Goal: Task Accomplishment & Management: Use online tool/utility

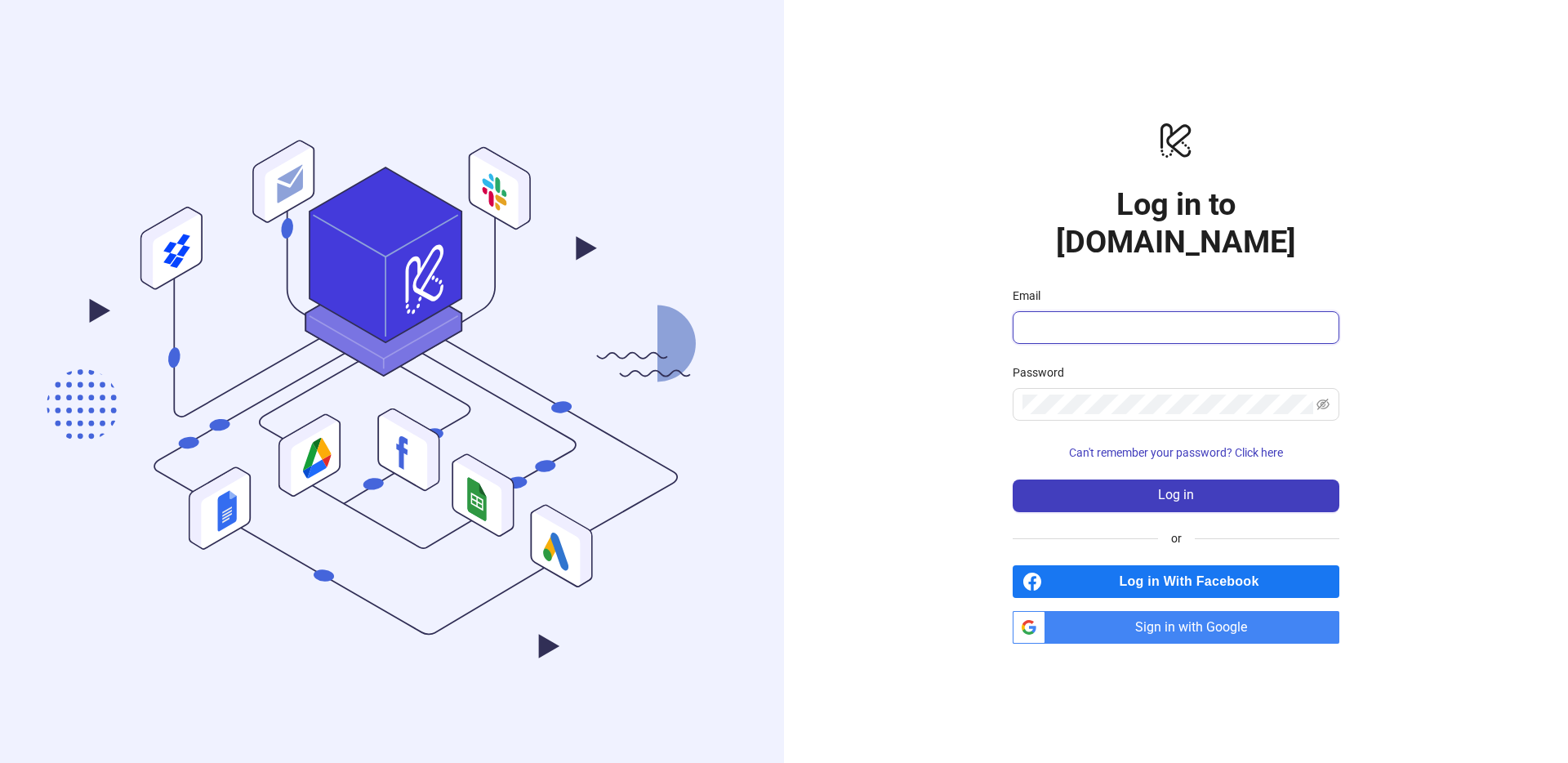
click at [1122, 318] on input "Email" at bounding box center [1173, 327] width 304 height 20
click at [1068, 318] on input "Email" at bounding box center [1173, 327] width 304 height 20
type input "**********"
click at [1171, 612] on span "Sign in with Google" at bounding box center [1195, 626] width 287 height 33
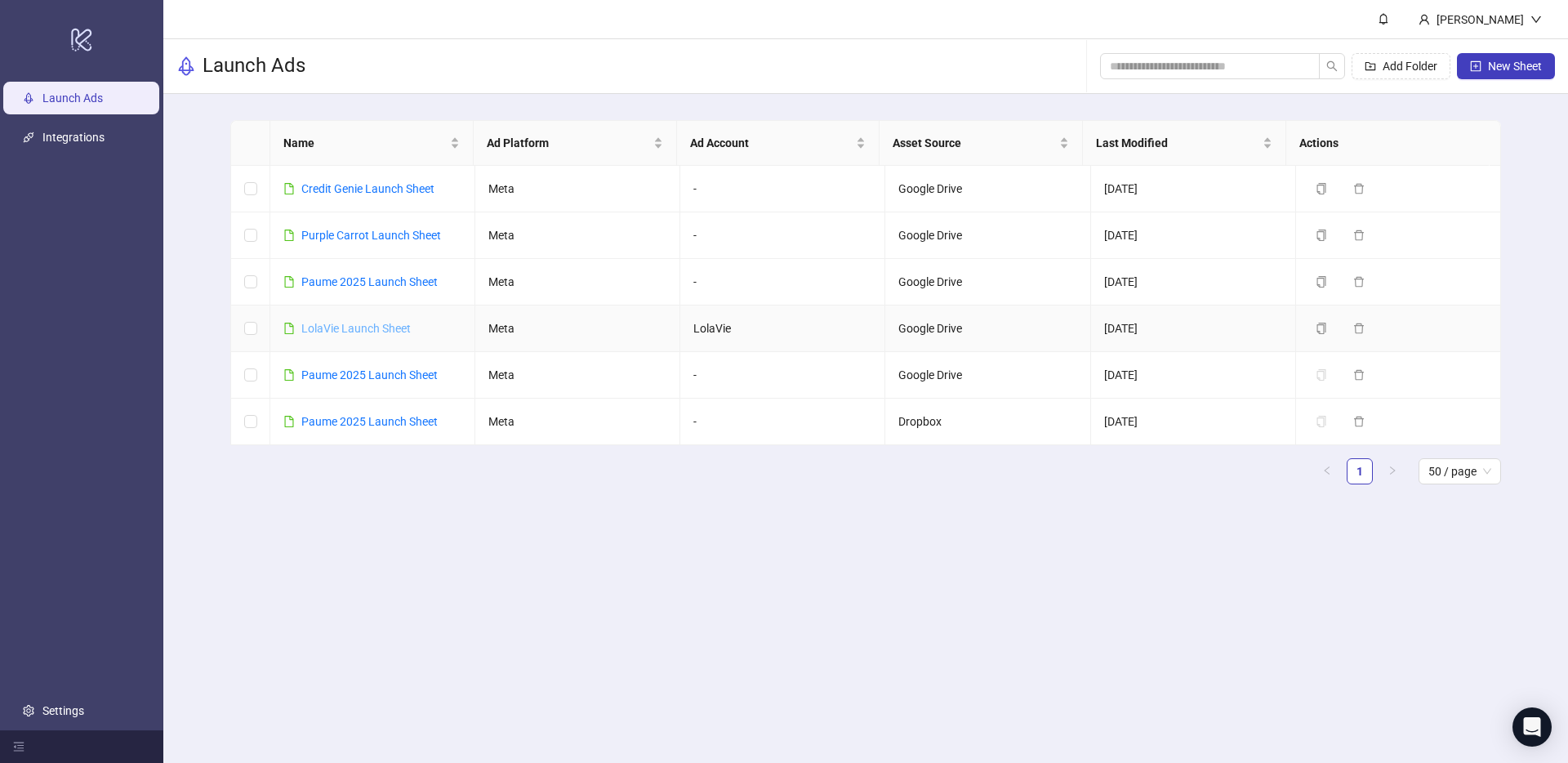
click at [345, 327] on link "LolaVie Launch Sheet" at bounding box center [355, 328] width 109 height 13
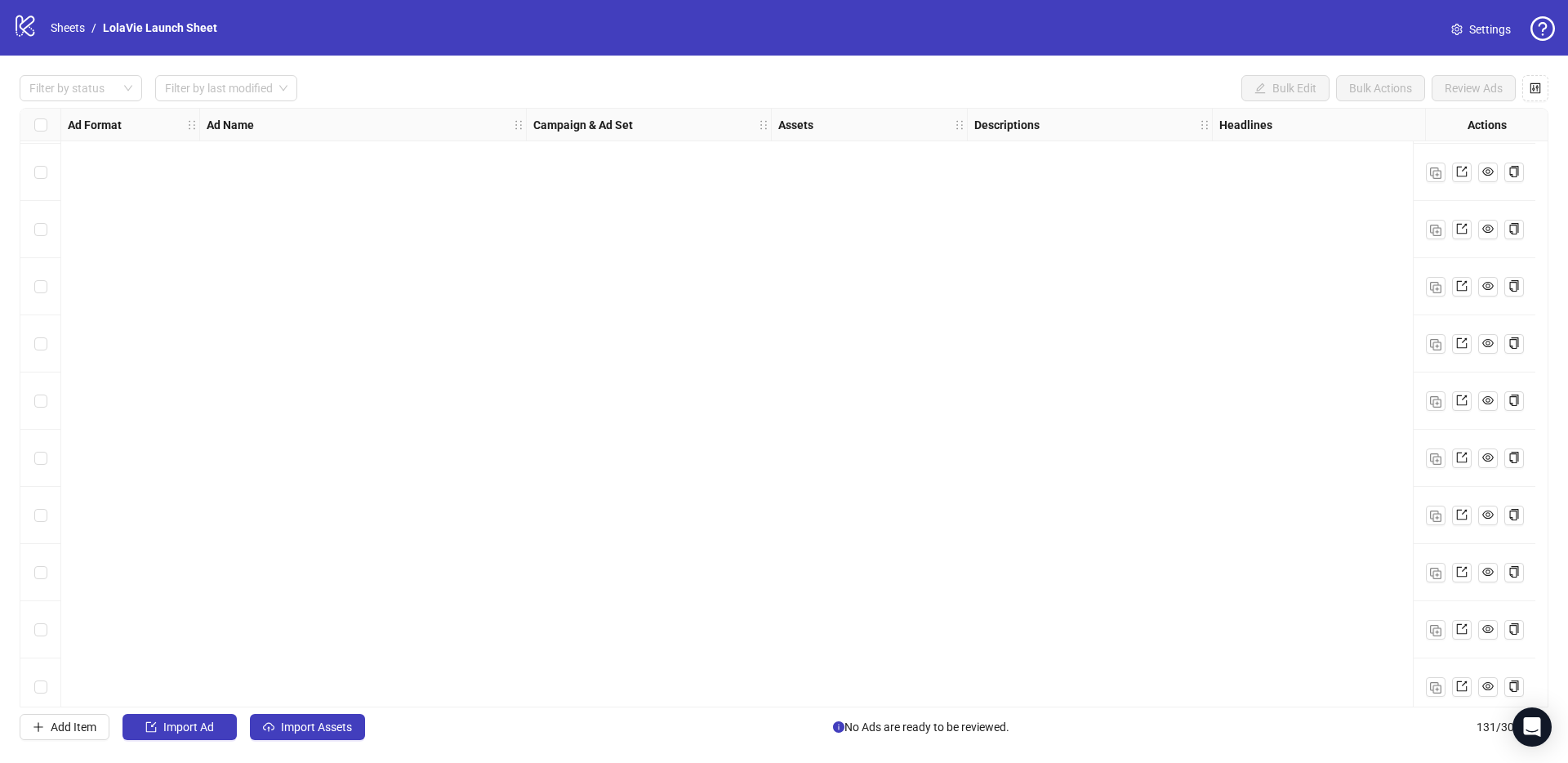
scroll to position [6931, 0]
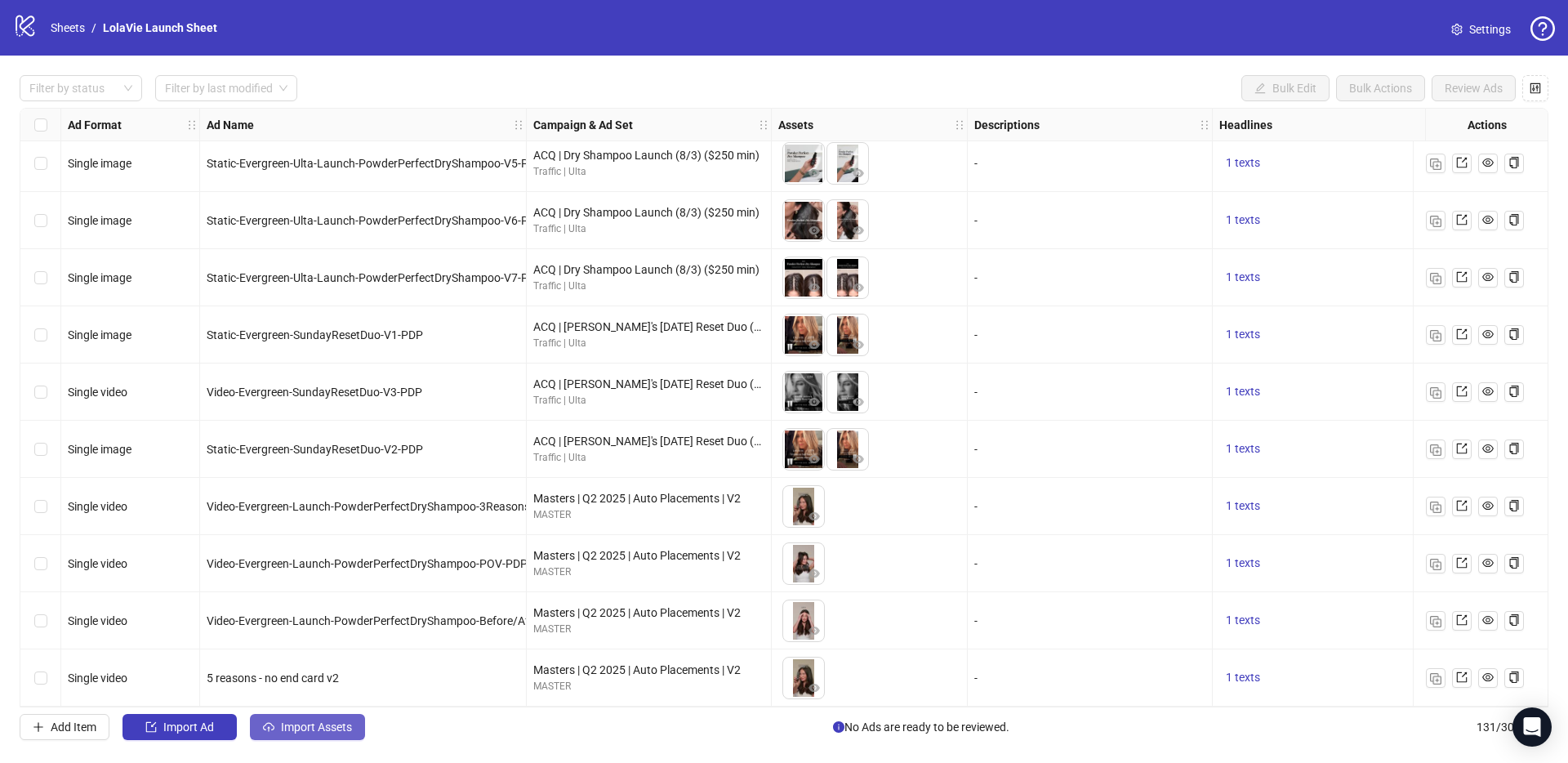
click at [310, 693] on span "Import Assets" at bounding box center [316, 727] width 71 height 13
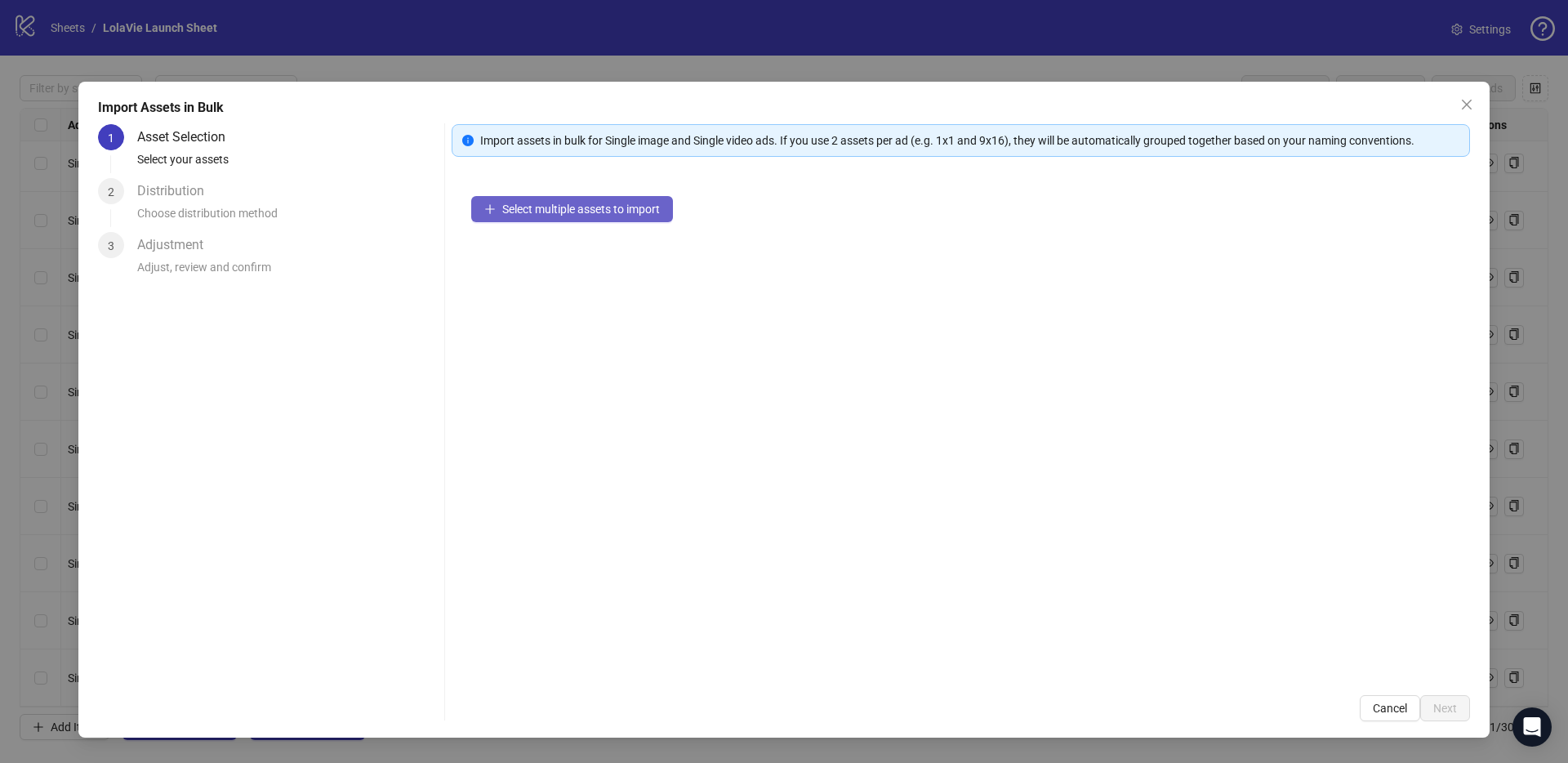
click at [525, 211] on span "Select multiple assets to import" at bounding box center [581, 209] width 158 height 13
